Goal: Task Accomplishment & Management: Manage account settings

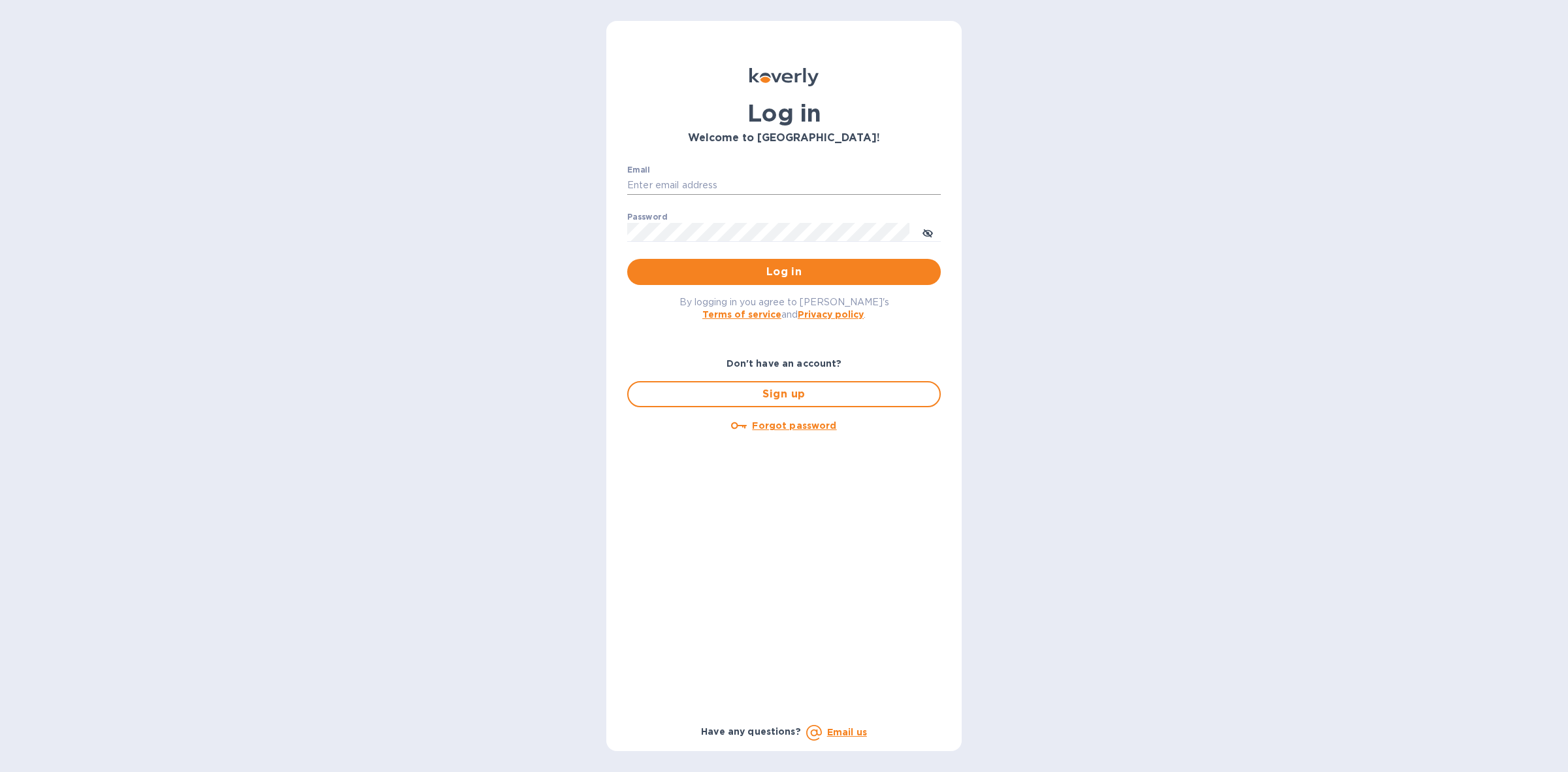
click at [778, 180] on input "Email" at bounding box center [784, 185] width 314 height 19
click at [788, 190] on input "Email" at bounding box center [784, 185] width 314 height 19
type input "louis@hyclogistics.com"
click at [784, 273] on span "Log in" at bounding box center [784, 271] width 293 height 16
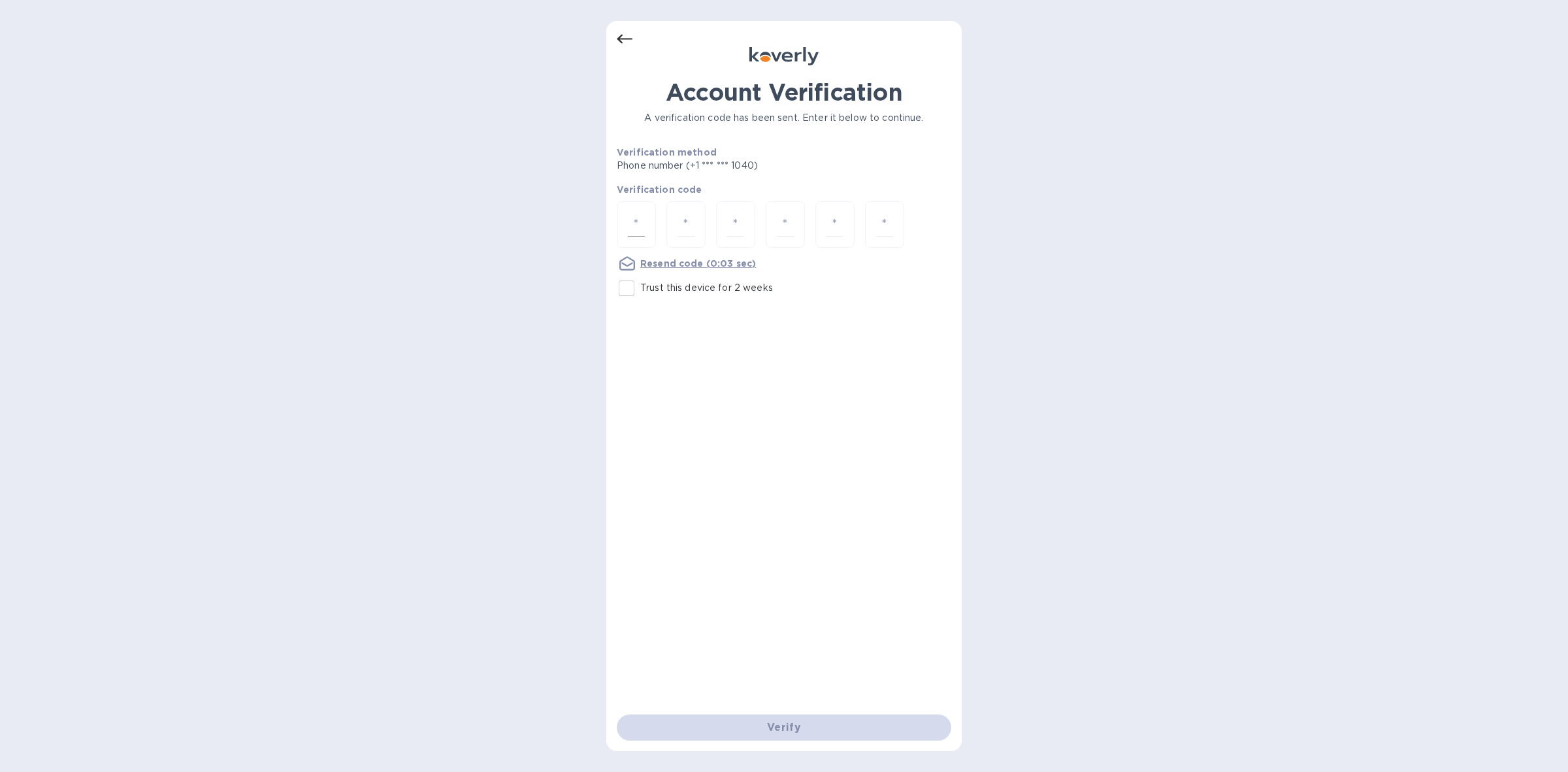
click at [644, 220] on input "number" at bounding box center [636, 224] width 17 height 24
type input "3"
type input "1"
type input "9"
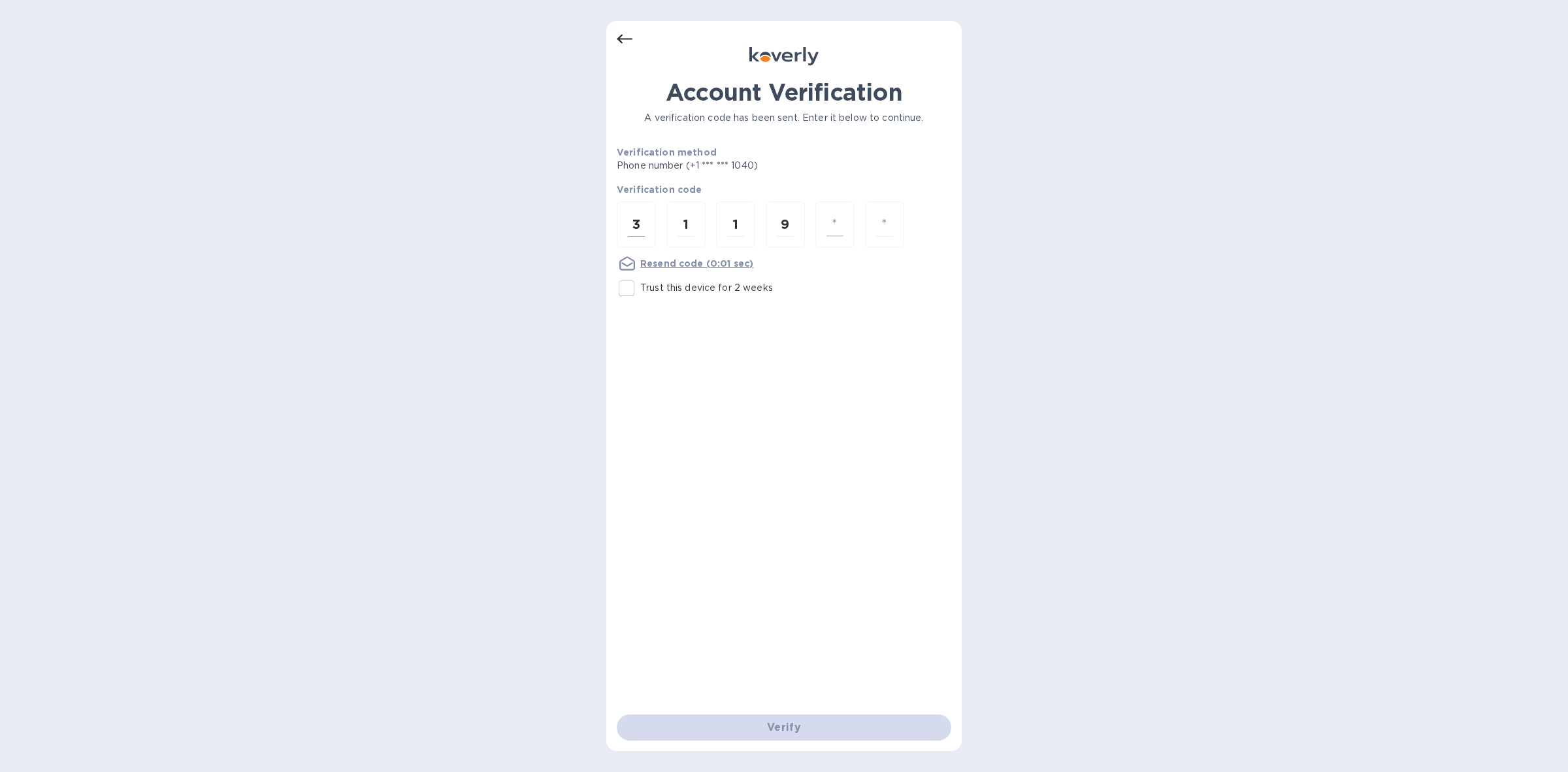
type input "1"
type input "9"
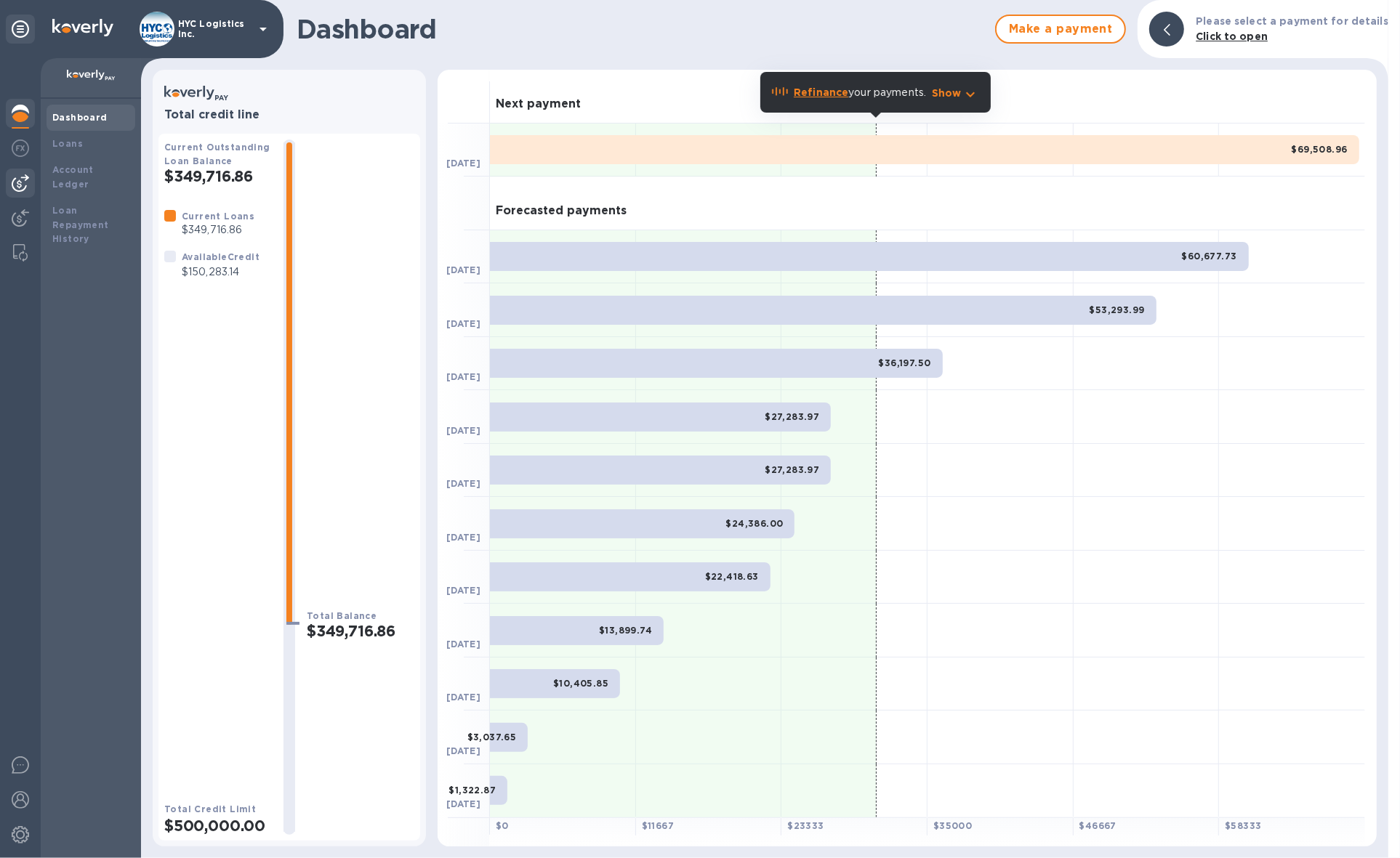
click at [18, 176] on img at bounding box center [20, 183] width 17 height 17
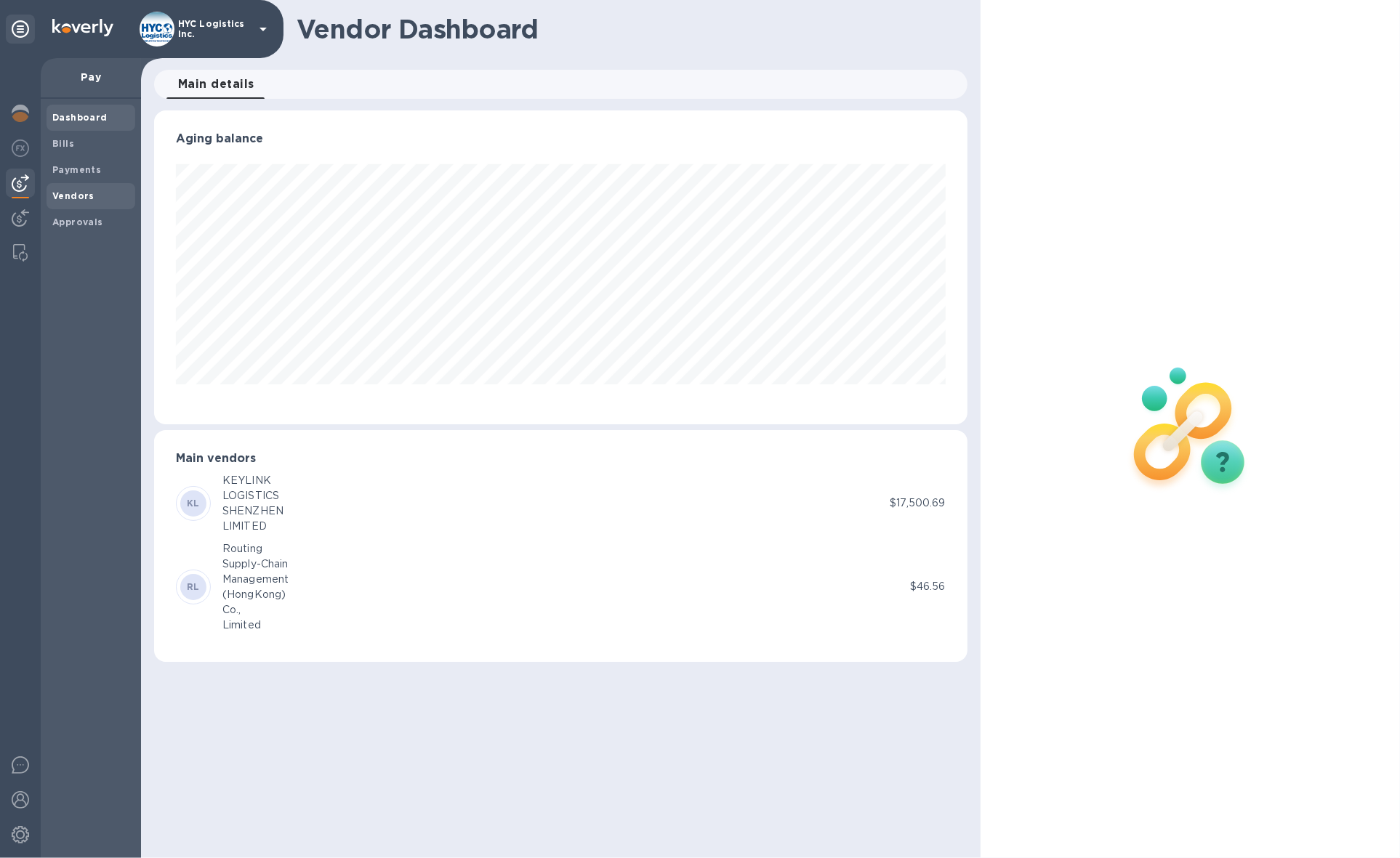
scroll to position [313, 813]
click at [76, 191] on b "Vendors" at bounding box center [73, 195] width 42 height 11
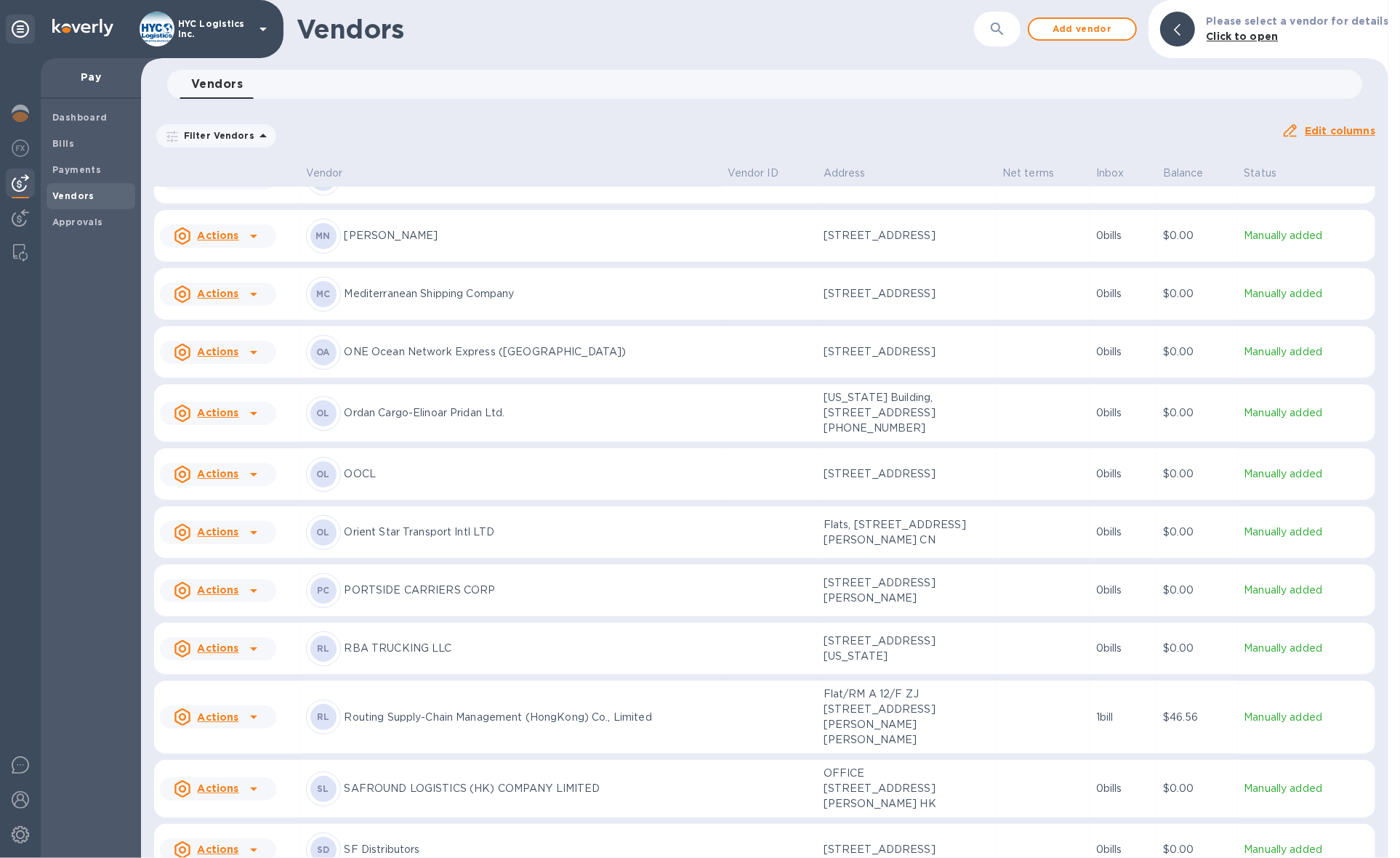
scroll to position [2848, 0]
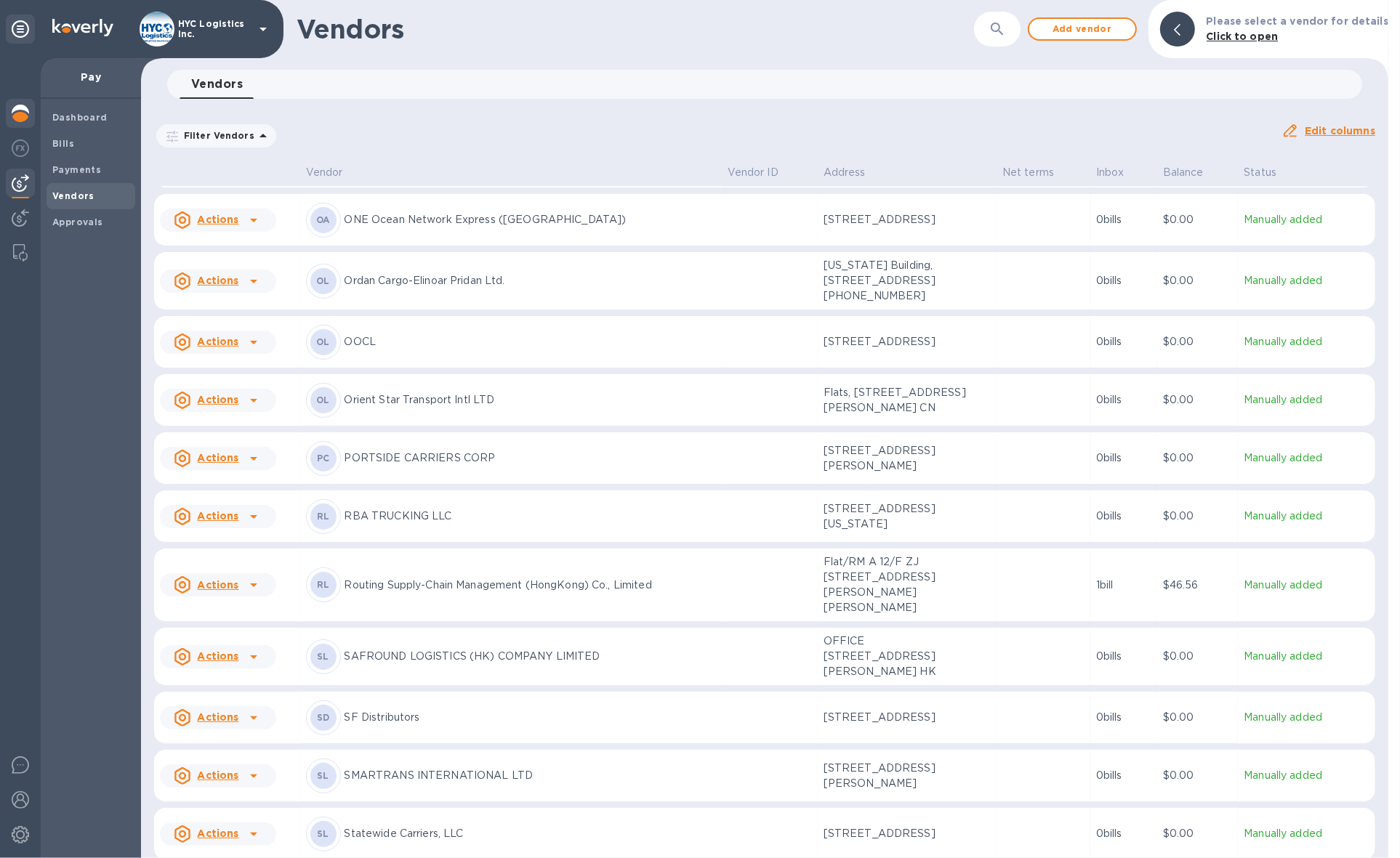
click at [18, 109] on img at bounding box center [20, 113] width 17 height 17
